Goal: Task Accomplishment & Management: Use online tool/utility

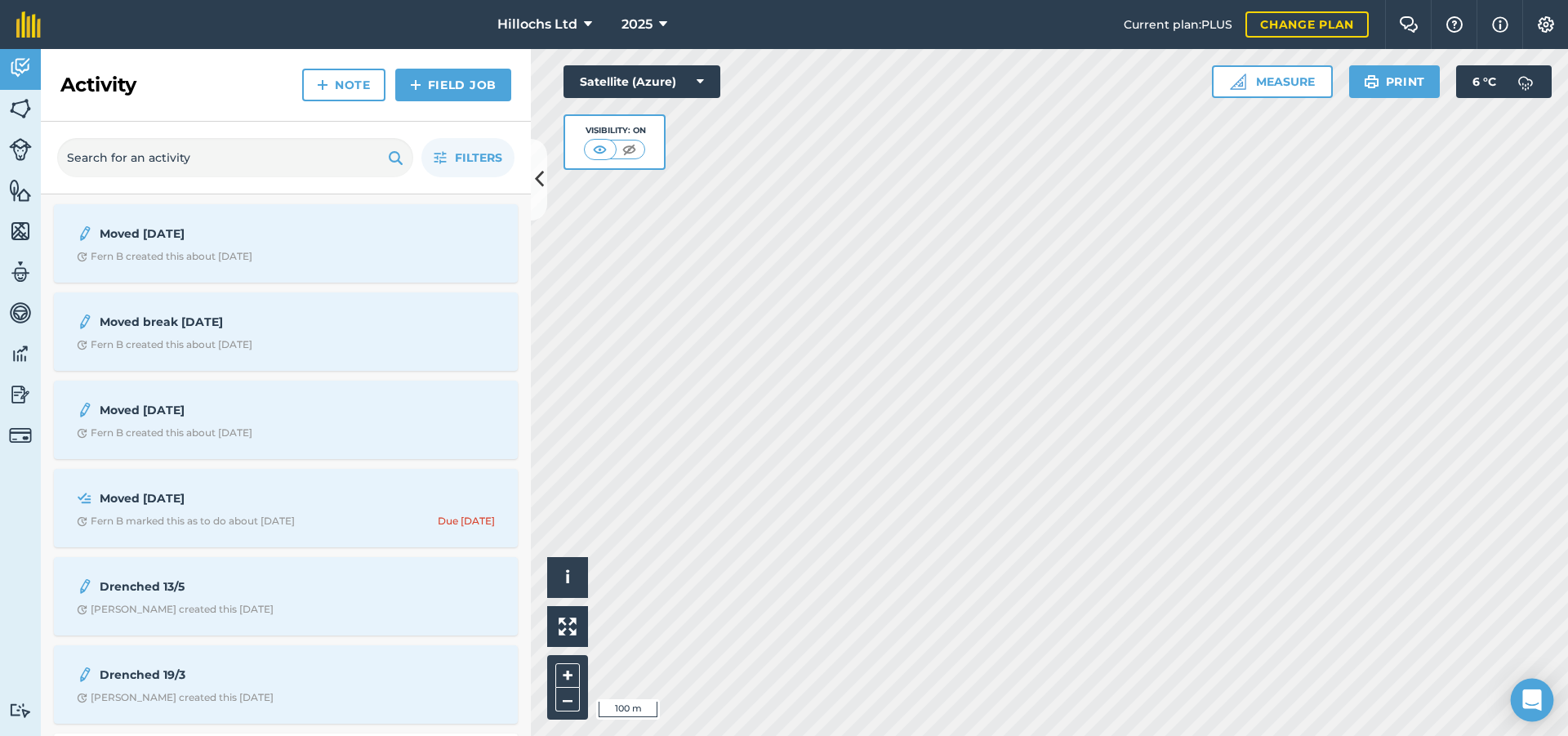
click at [1532, 684] on div "Open Intercom Messenger" at bounding box center [1533, 701] width 44 height 44
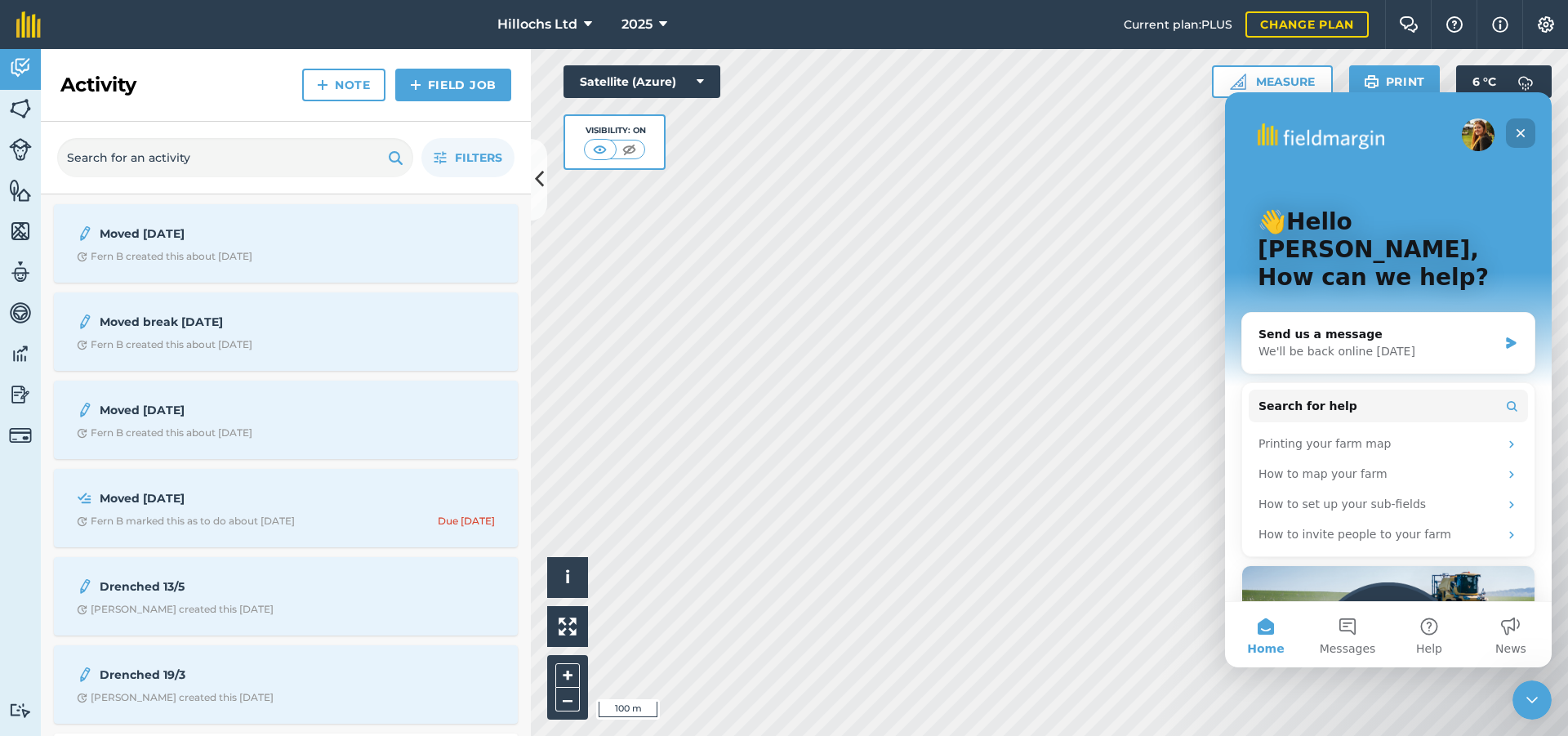
click at [1519, 129] on icon "Close" at bounding box center [1520, 133] width 13 height 13
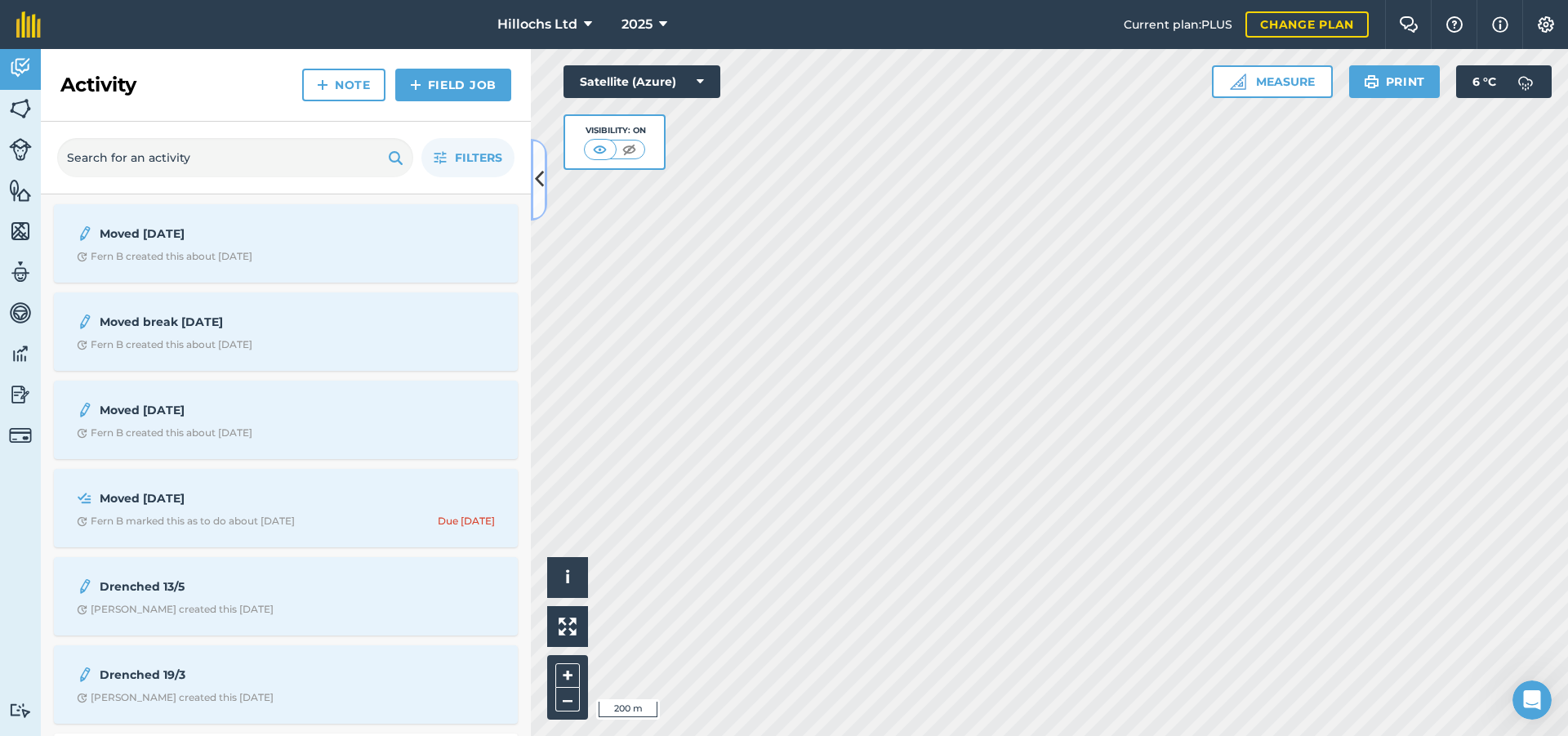
click at [539, 178] on icon at bounding box center [539, 179] width 9 height 29
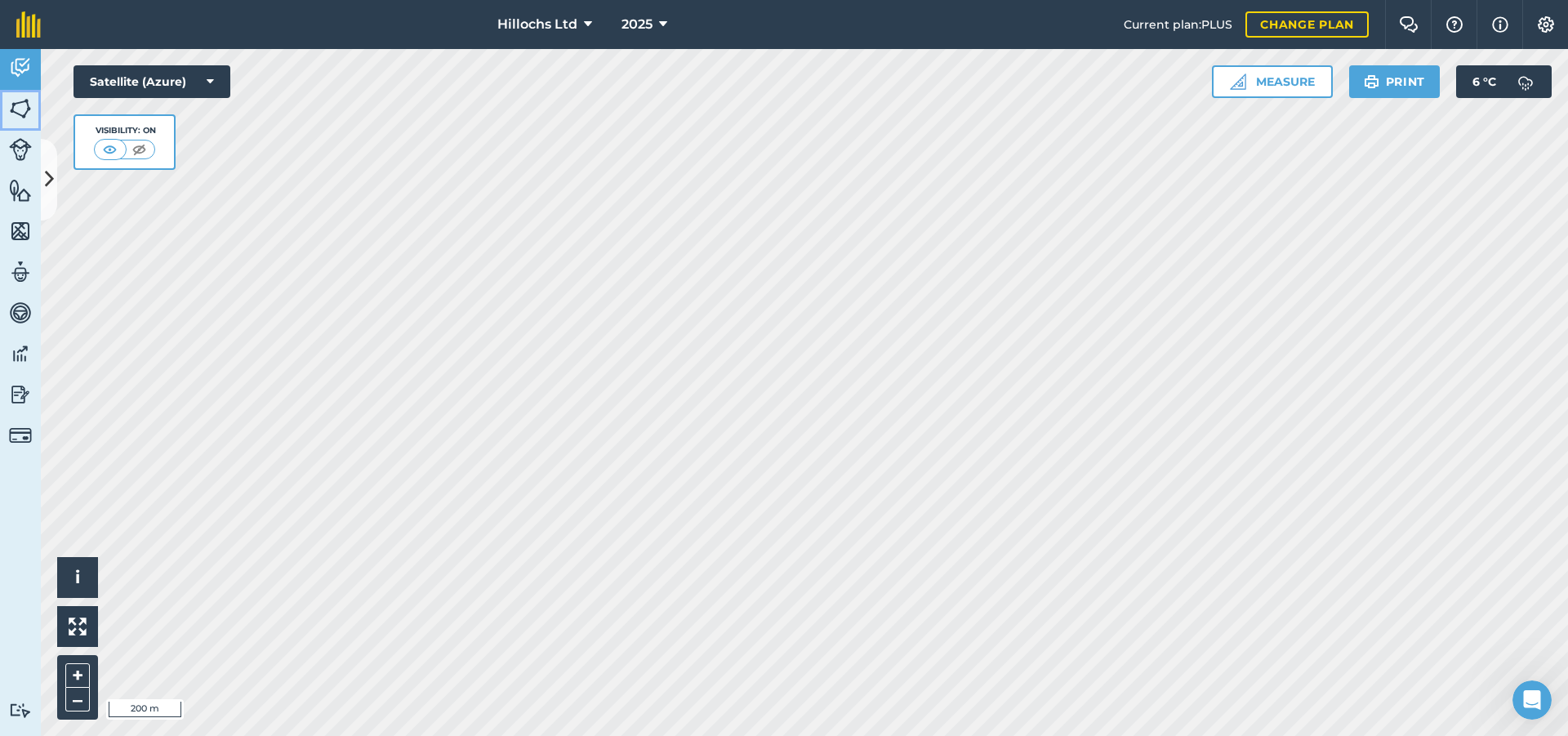
click at [19, 111] on img at bounding box center [20, 108] width 23 height 24
click at [31, 107] on img at bounding box center [20, 108] width 23 height 24
click at [18, 100] on img at bounding box center [20, 108] width 23 height 24
click at [46, 165] on button at bounding box center [49, 180] width 17 height 82
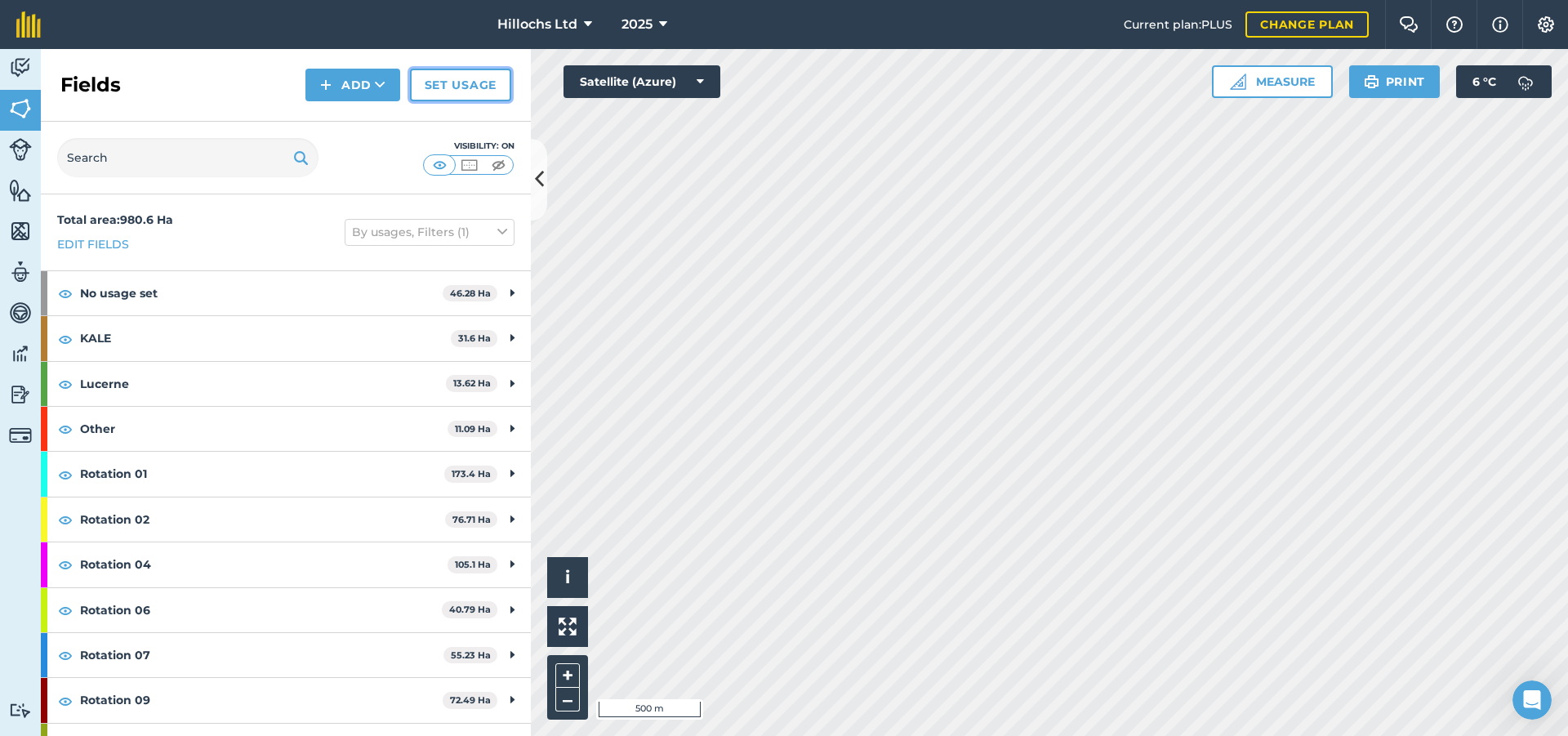
click at [471, 80] on link "Set usage" at bounding box center [461, 85] width 101 height 32
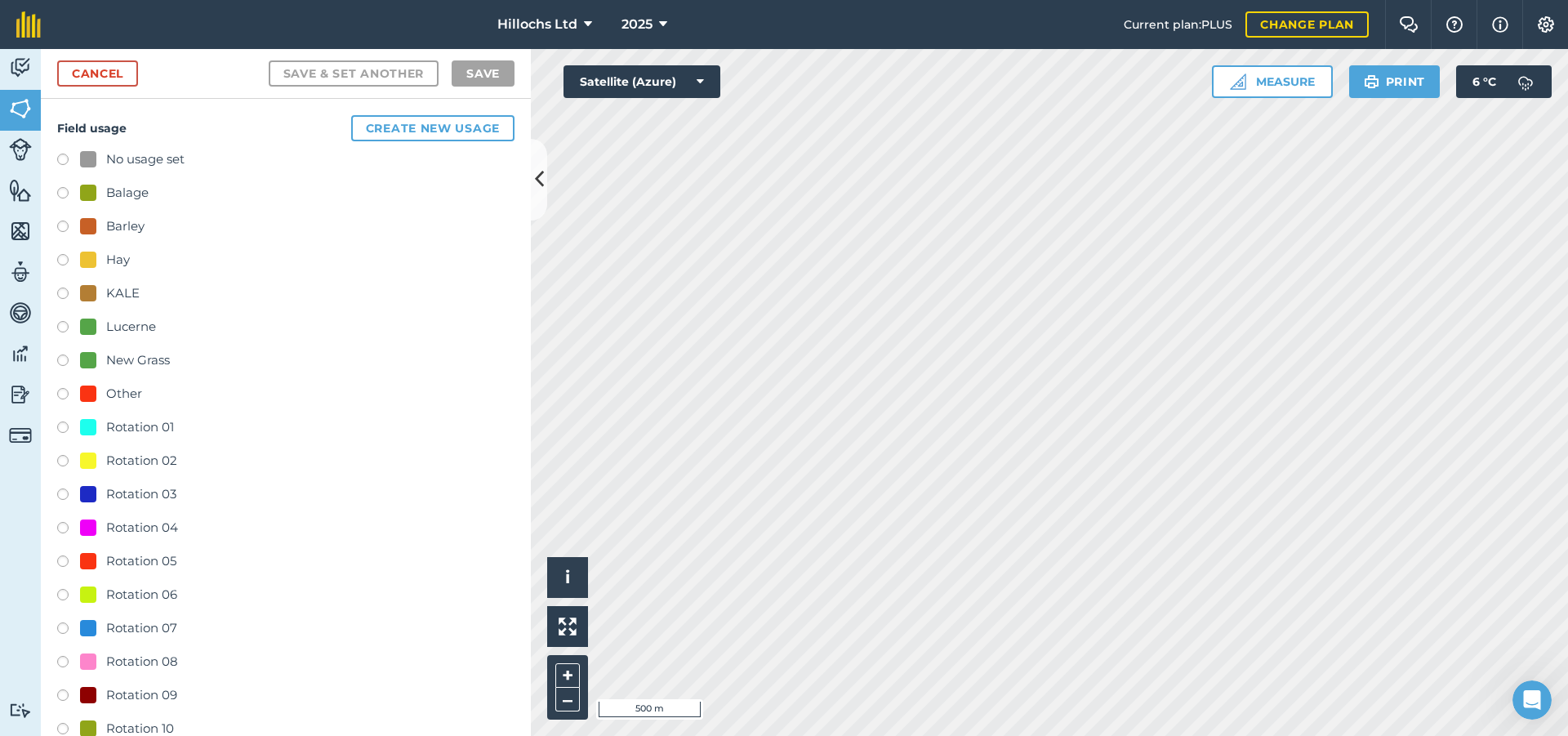
scroll to position [82, 0]
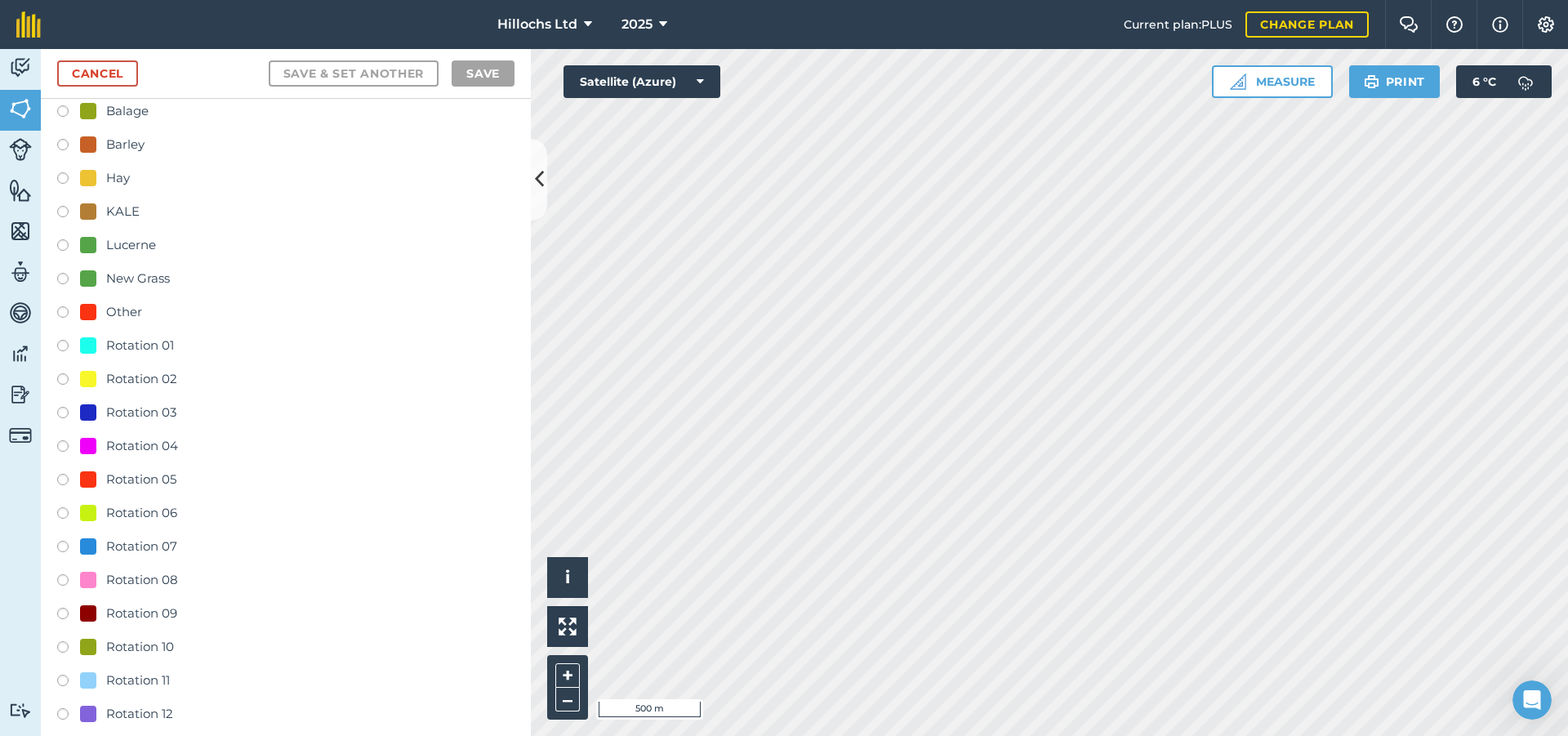
click at [64, 414] on label at bounding box center [69, 415] width 23 height 17
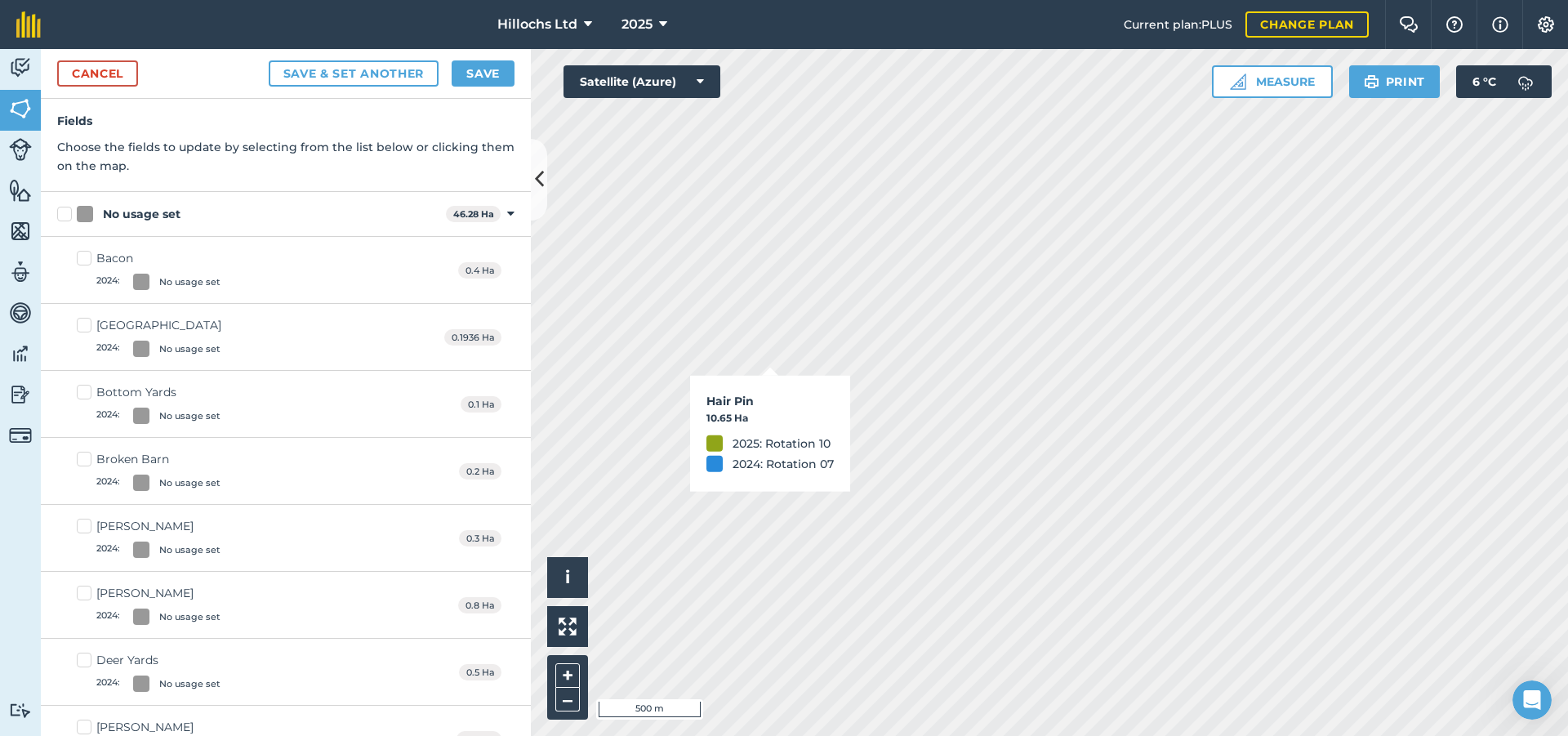
checkbox input "true"
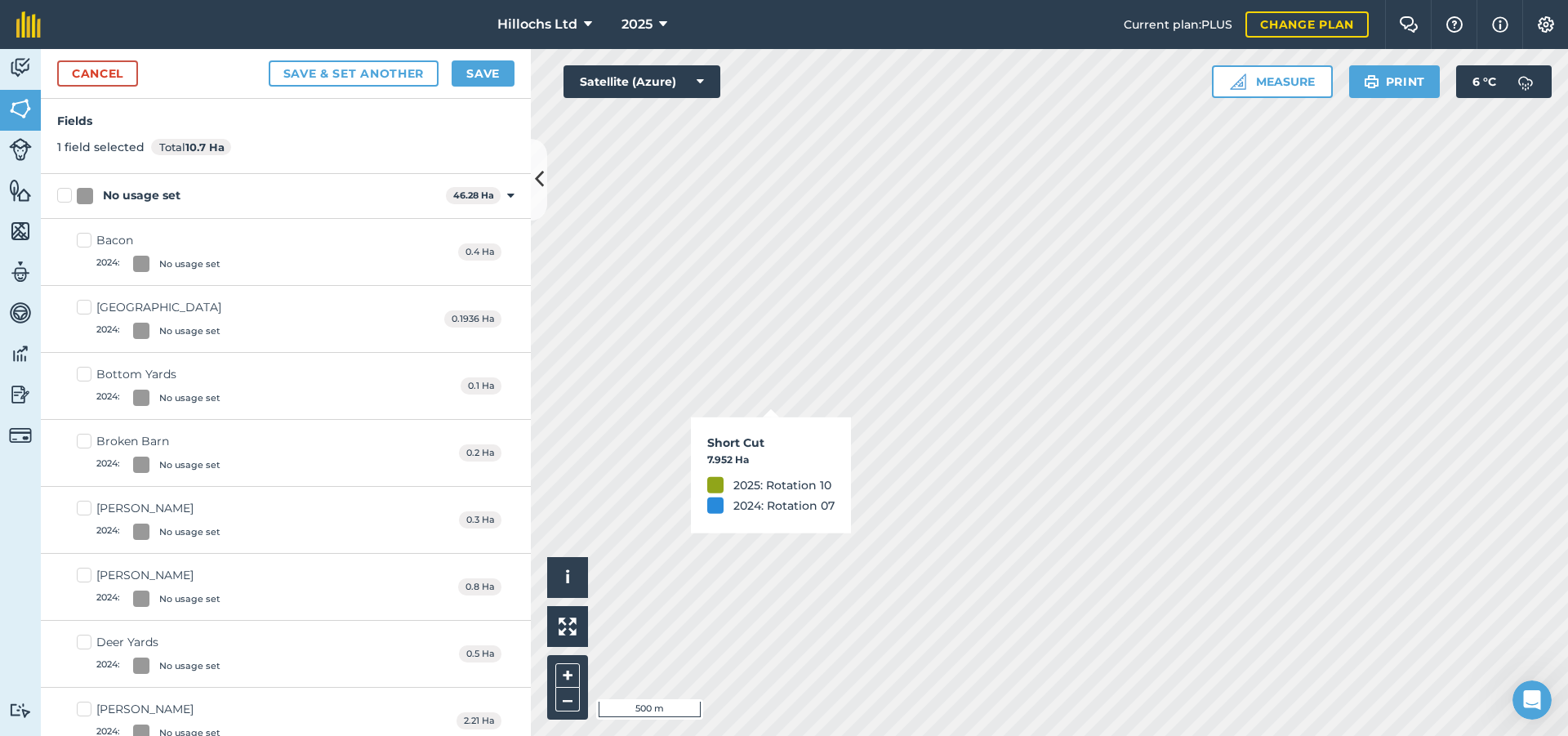
checkbox input "true"
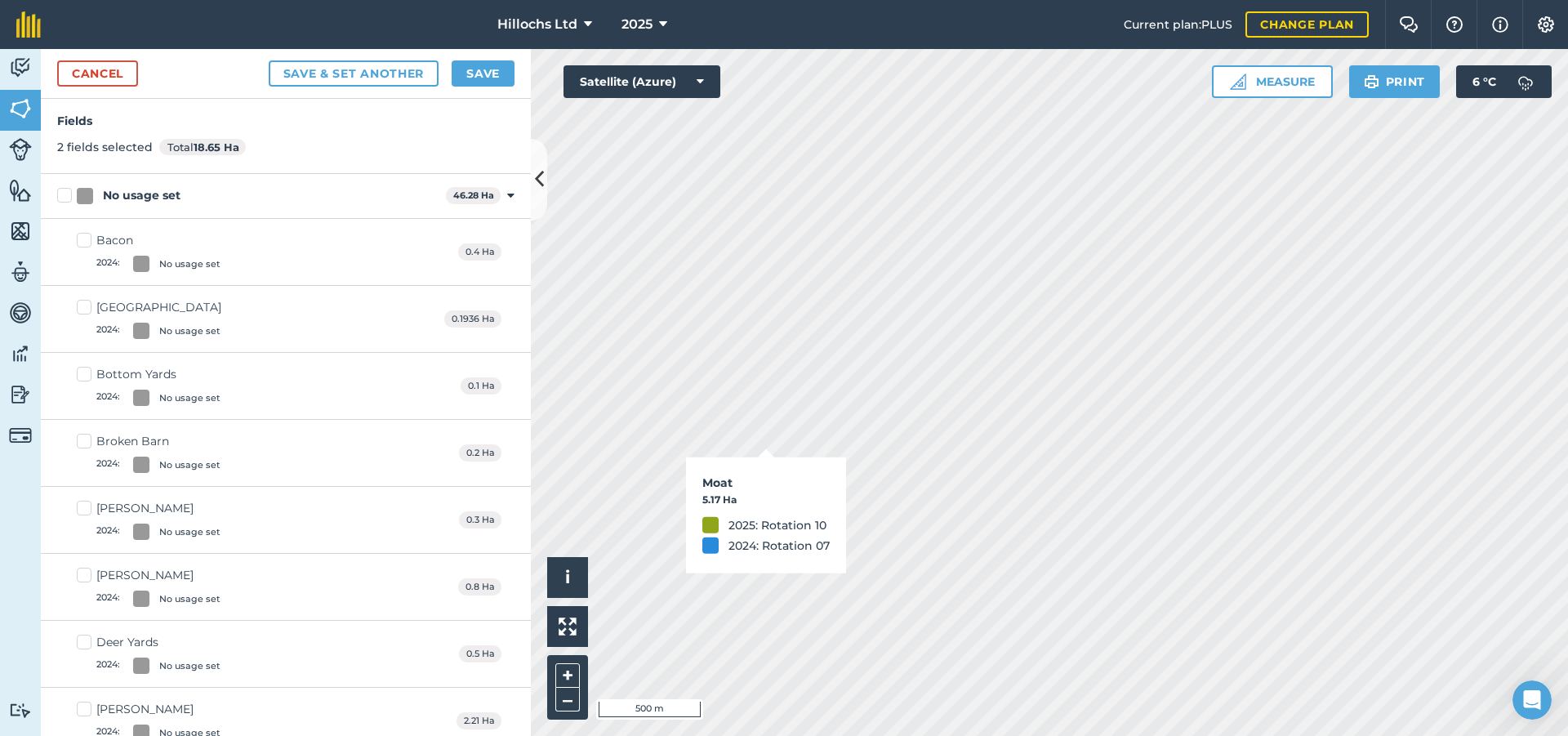
checkbox input "true"
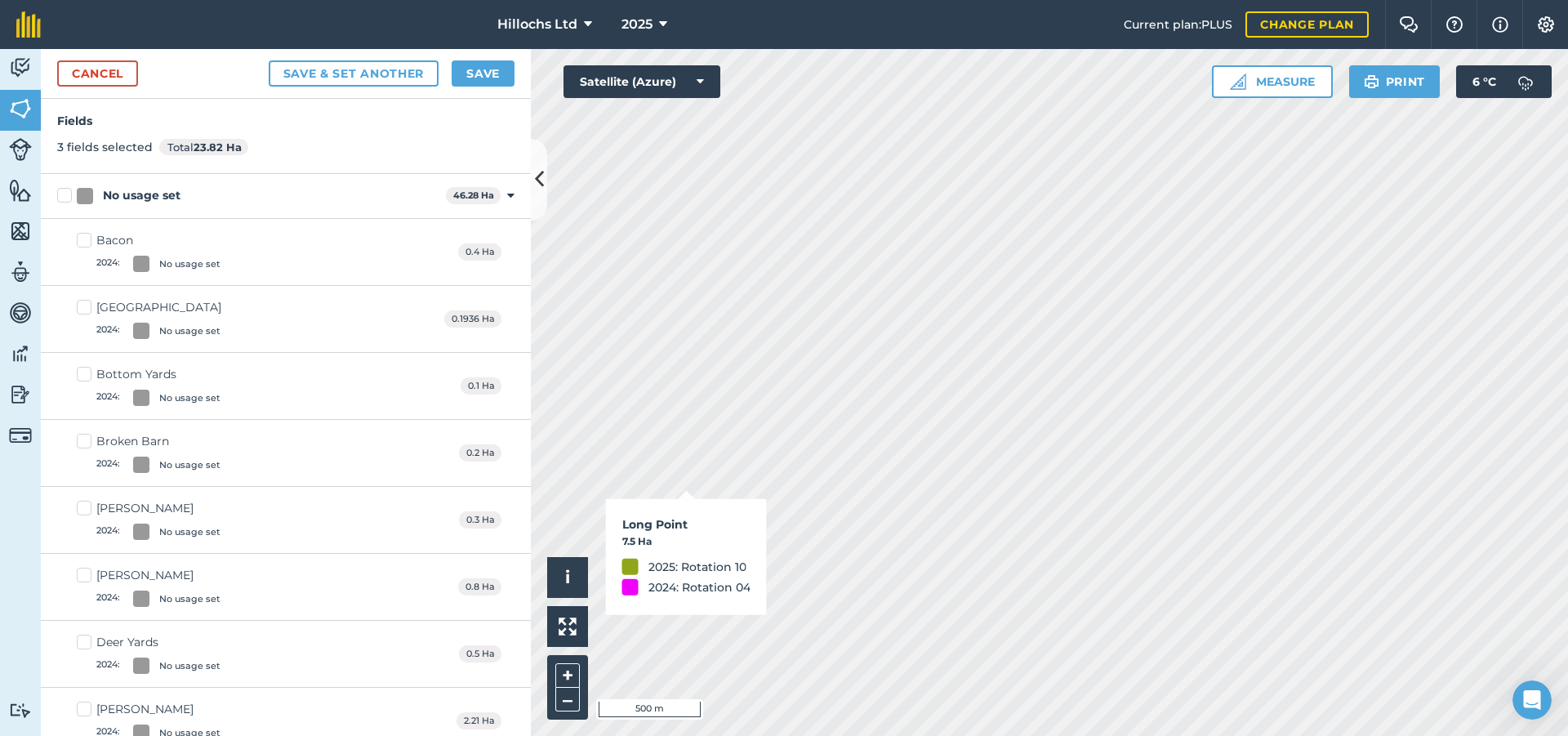
checkbox input "true"
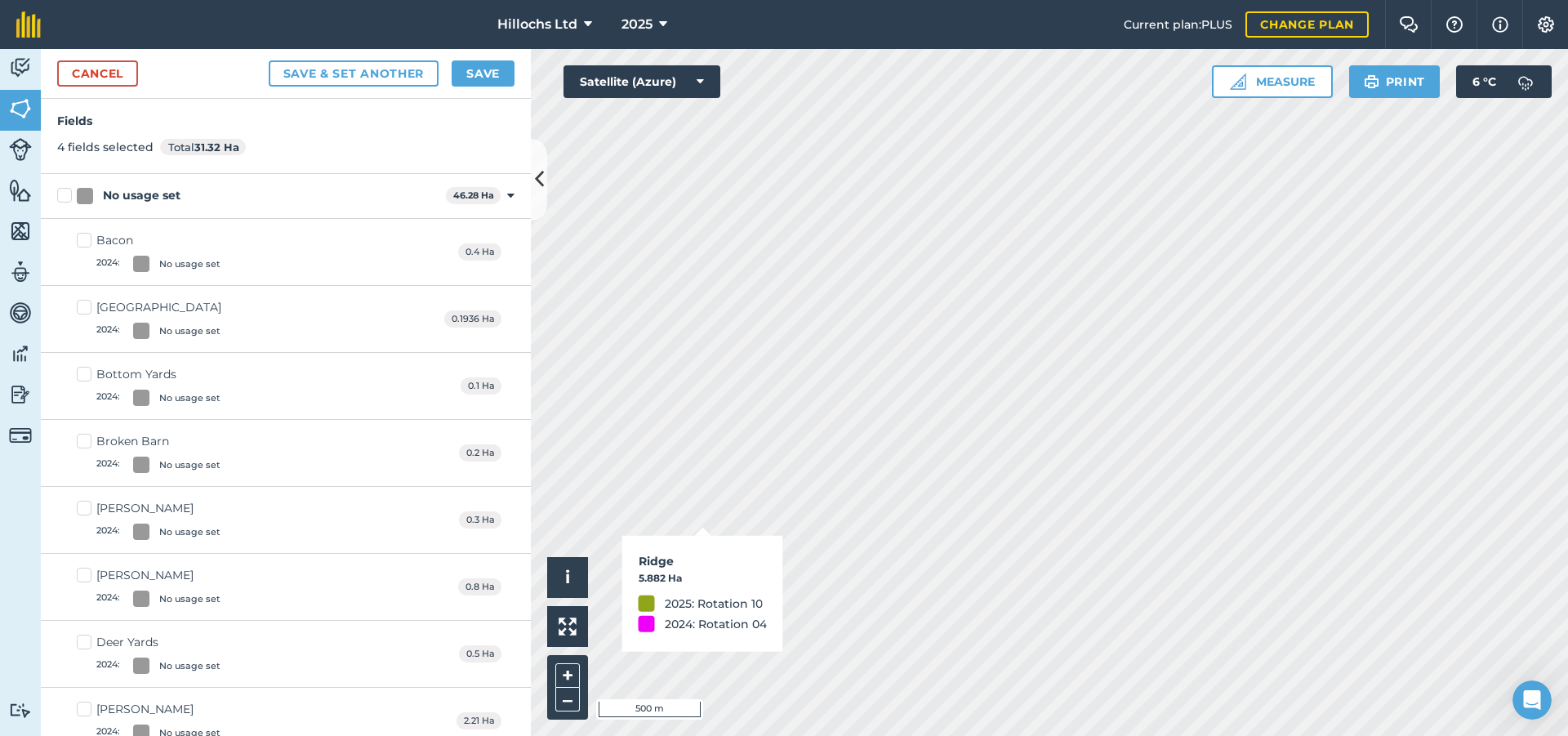
checkbox input "true"
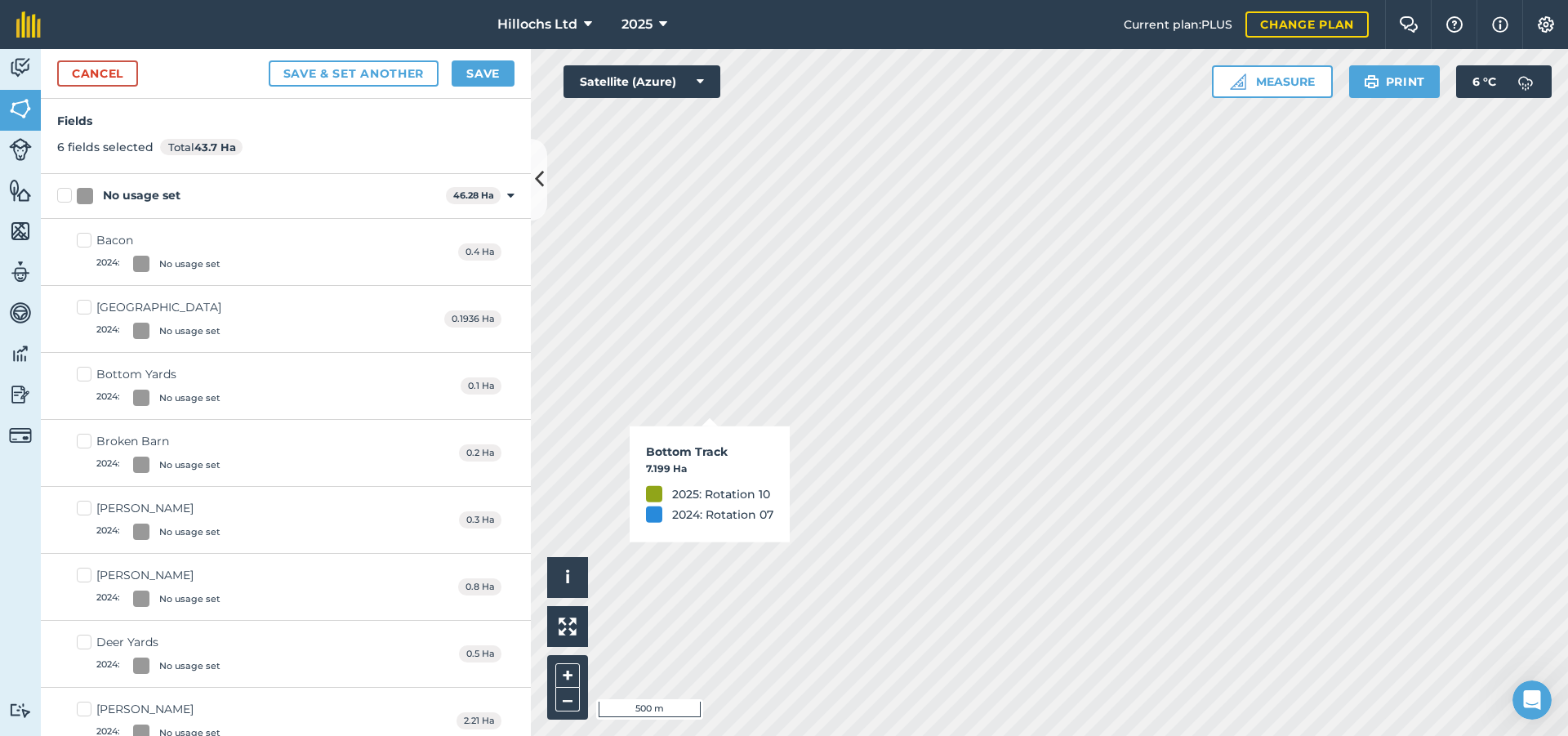
checkbox input "true"
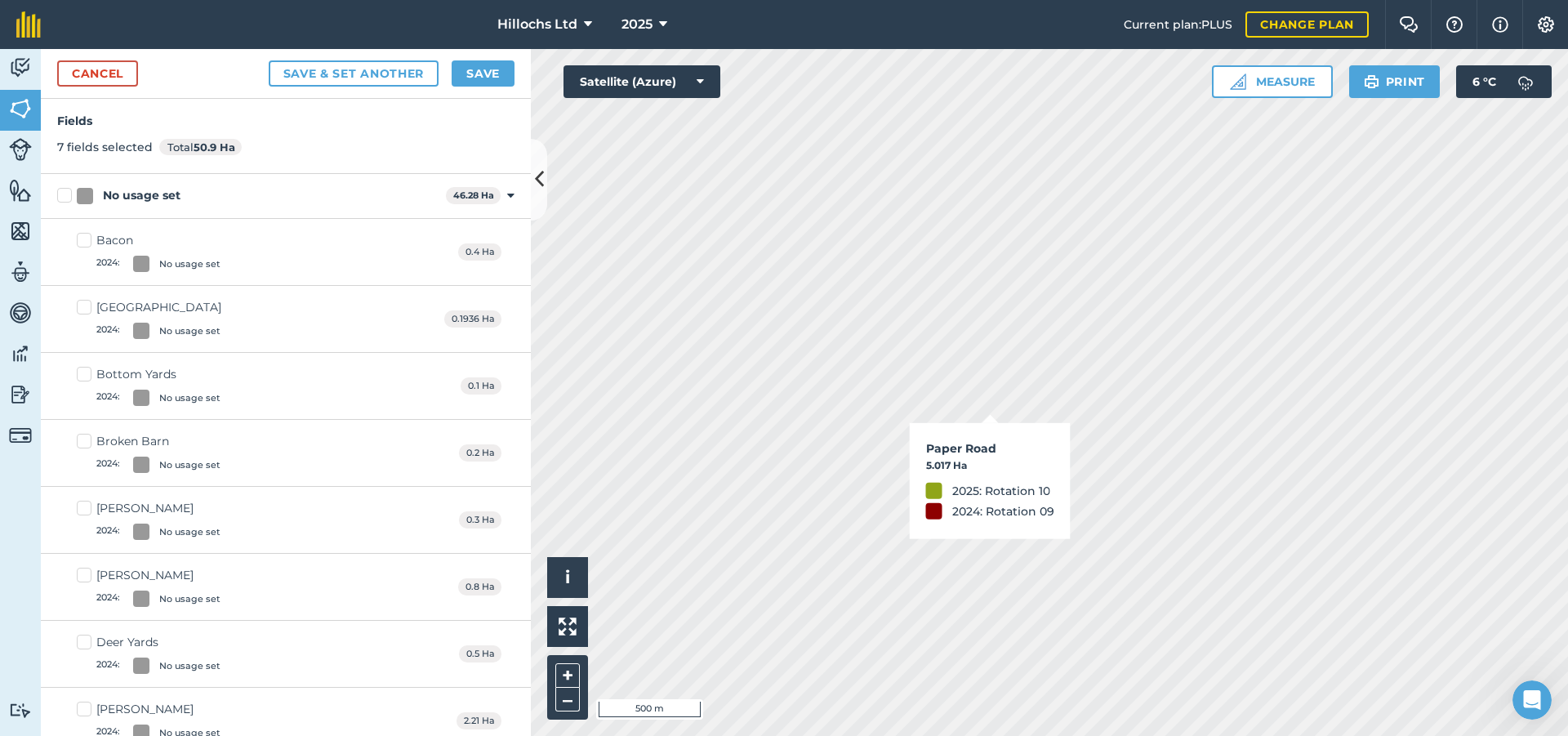
checkbox input "true"
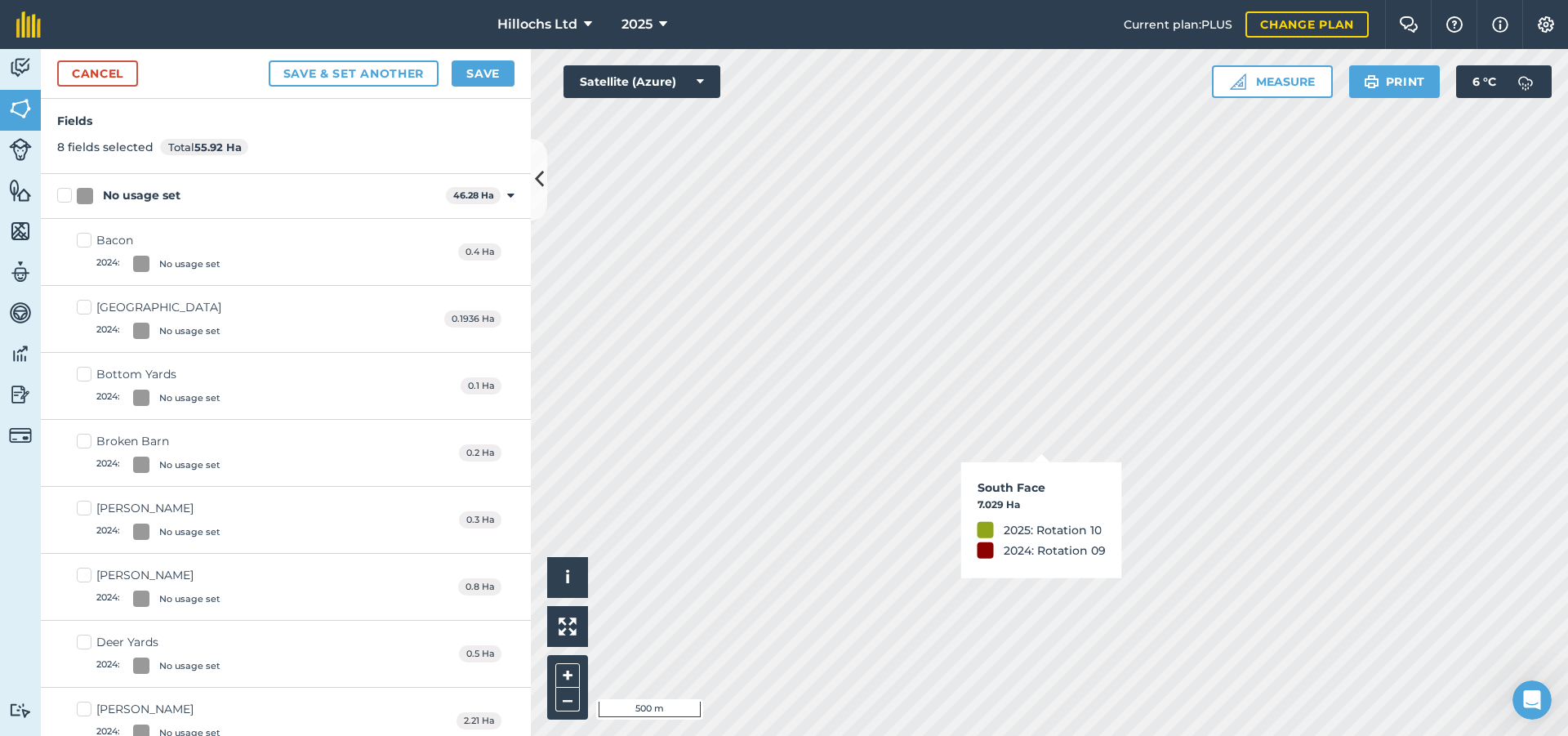
checkbox input "true"
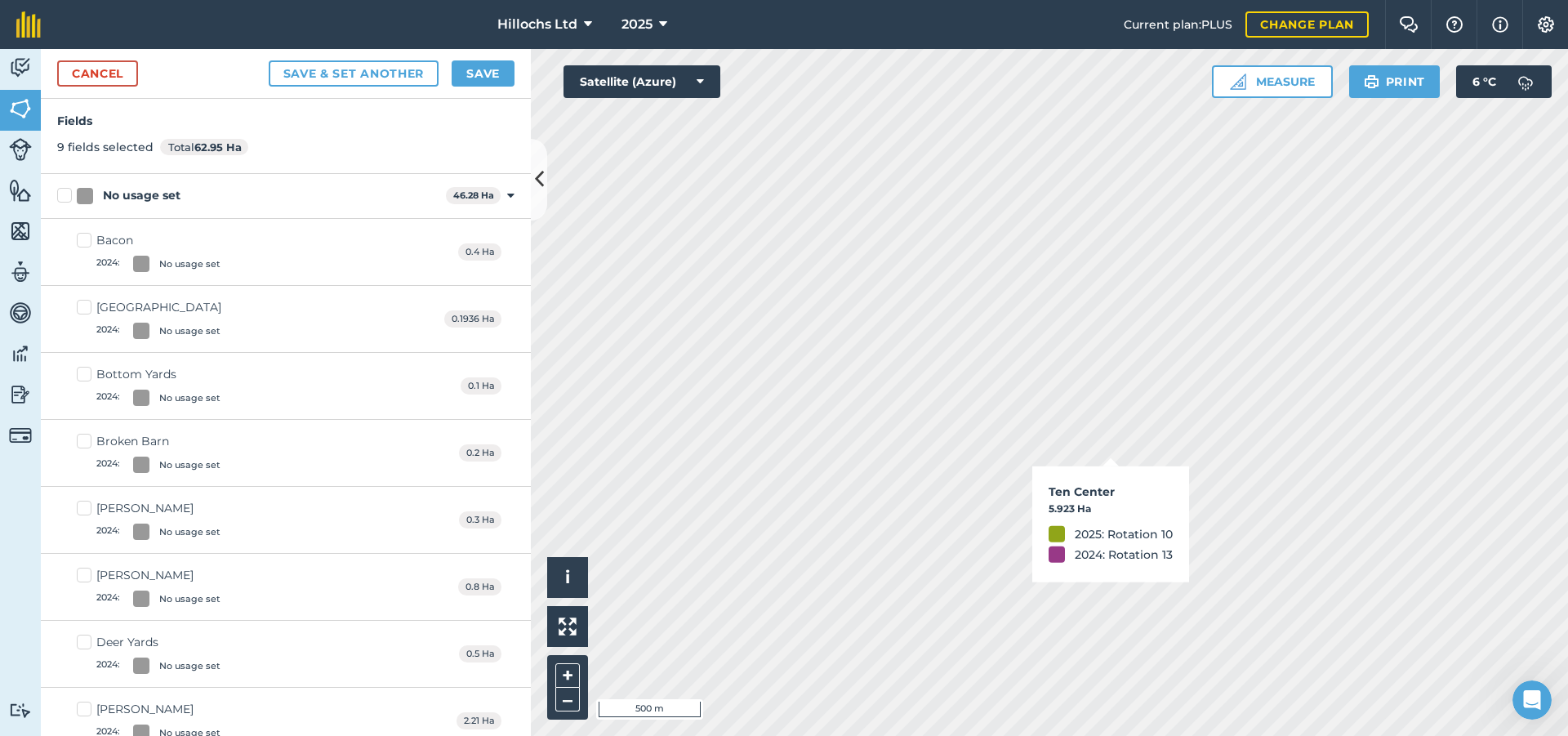
checkbox input "true"
click at [471, 70] on button "Save" at bounding box center [483, 73] width 63 height 26
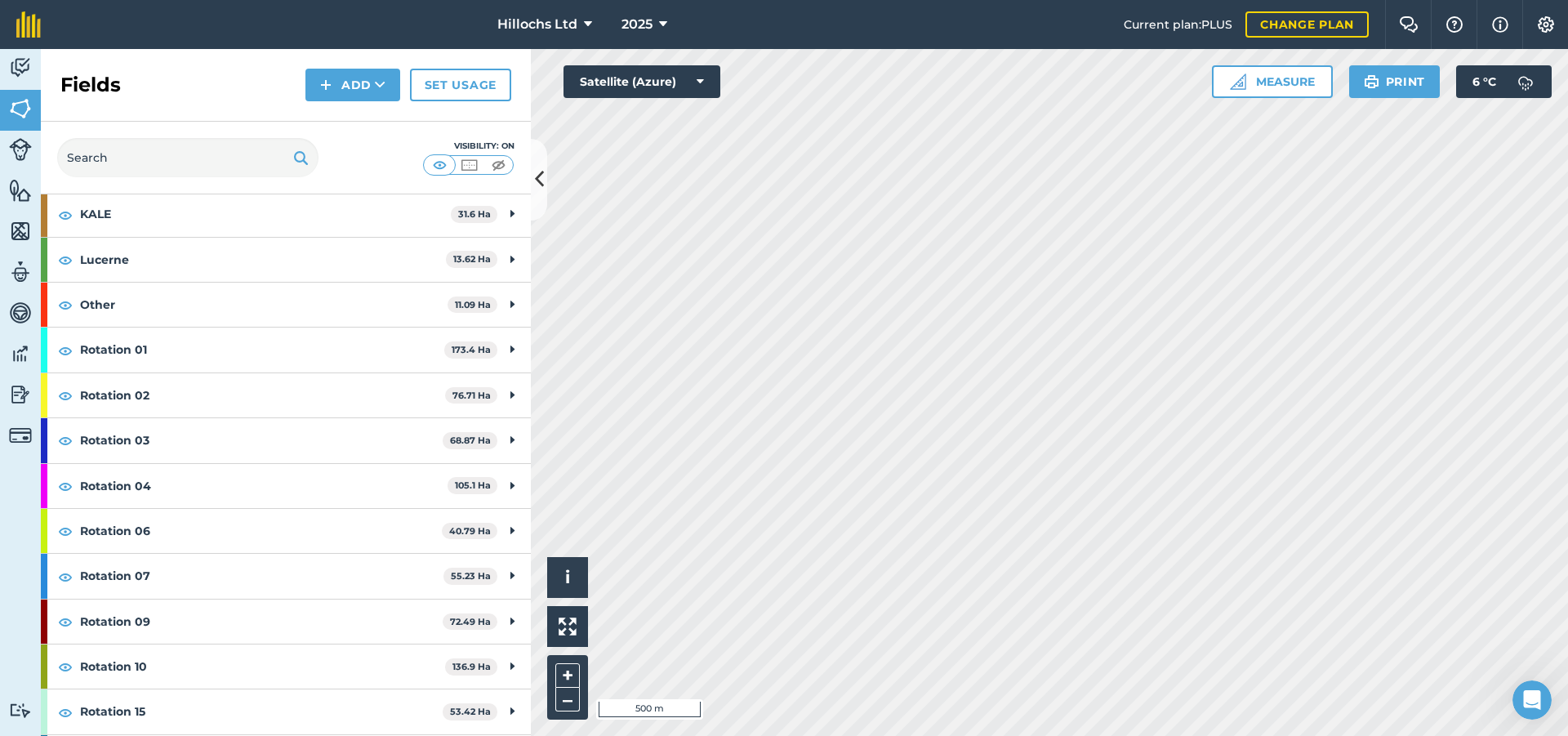
scroll to position [163, 0]
